Goal: Information Seeking & Learning: Learn about a topic

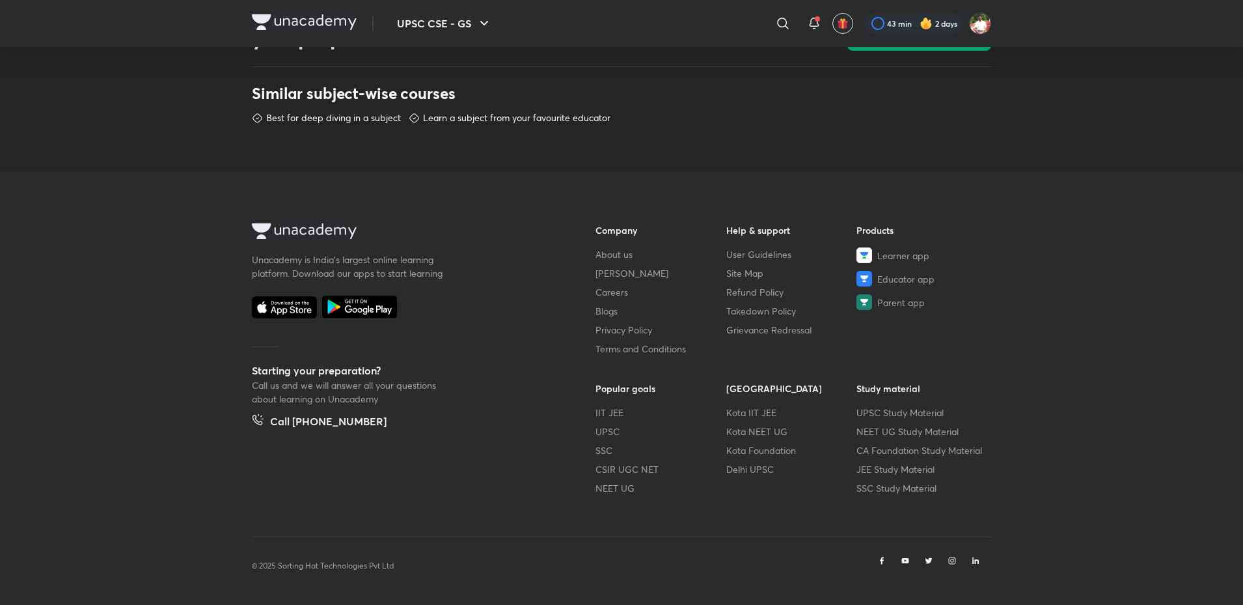
click at [216, 247] on footer "Unacademy is India’s largest online learning platform. Download our apps to sta…" at bounding box center [621, 387] width 1243 height 433
click at [1081, 400] on footer "Unacademy is India’s largest online learning platform. Download our apps to sta…" at bounding box center [621, 387] width 1243 height 433
